Goal: Information Seeking & Learning: Learn about a topic

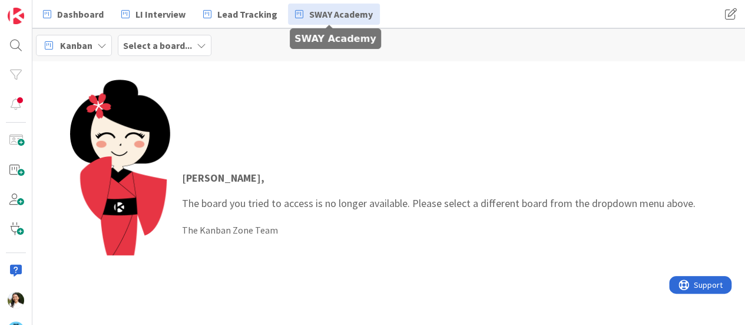
click at [312, 14] on span "SWAY Academy" at bounding box center [341, 14] width 64 height 14
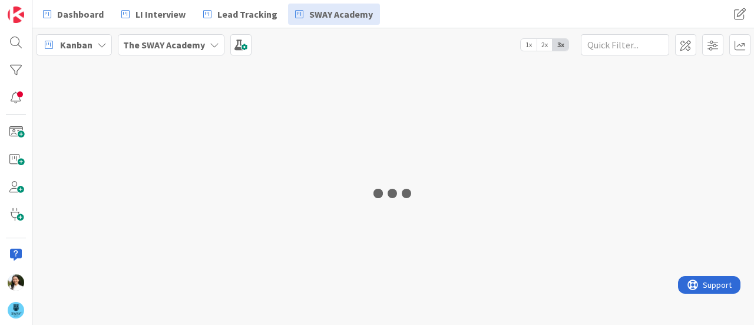
click at [168, 42] on b "The SWAY Academy" at bounding box center [164, 45] width 82 height 12
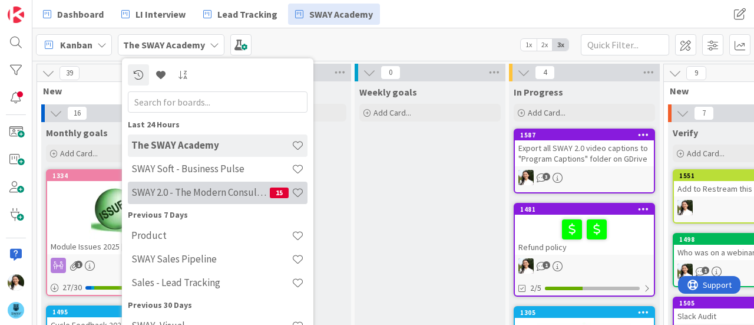
click at [192, 189] on h4 "SWAY 2.0 - The Modern Consulting Blueprint" at bounding box center [200, 192] width 138 height 12
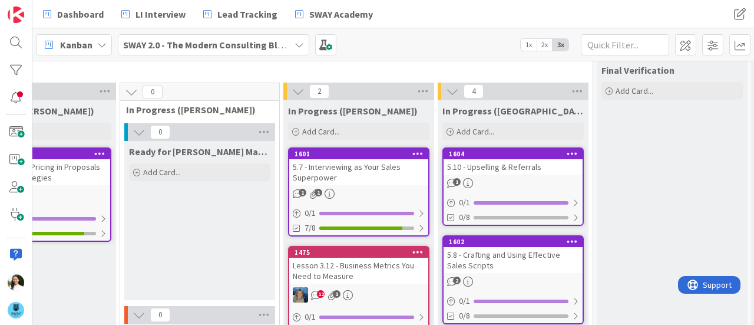
scroll to position [21, 693]
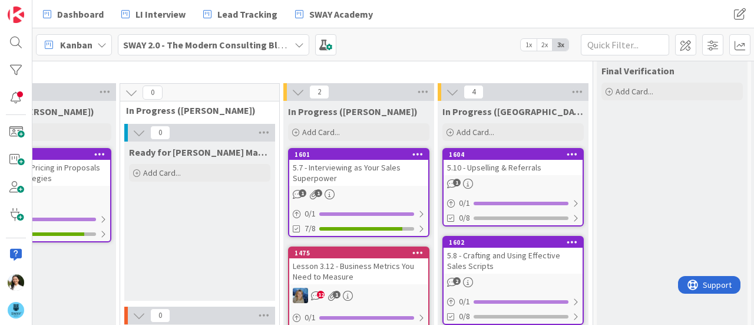
click at [382, 270] on div "Lesson 3.12 - Business Metrics You Need to Measure" at bounding box center [358, 271] width 139 height 26
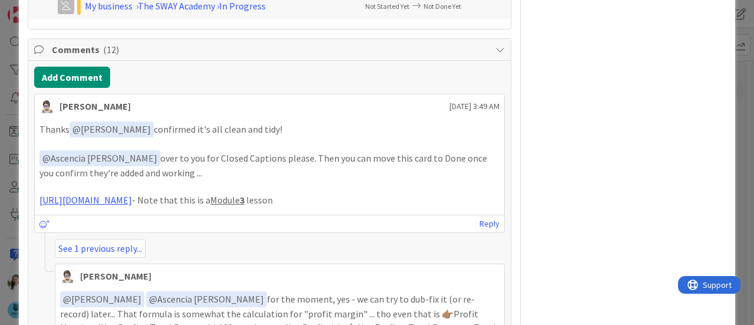
scroll to position [687, 0]
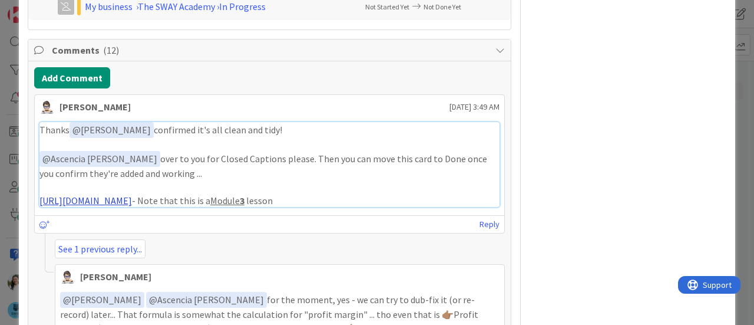
click at [132, 206] on link "https://www.veed.io/view/6cd85788-5d23-4f8a-ade2-775b7d067b8e?panel=share" at bounding box center [85, 200] width 92 height 12
